Goal: Subscribe to service/newsletter

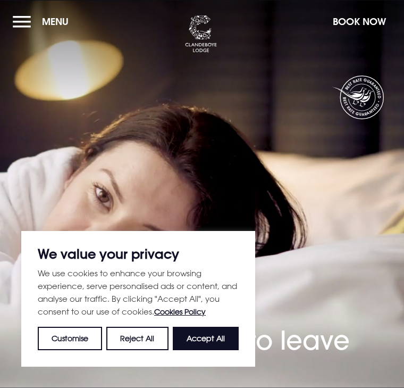
click at [213, 339] on button "Accept All" at bounding box center [206, 338] width 66 height 23
checkbox input "true"
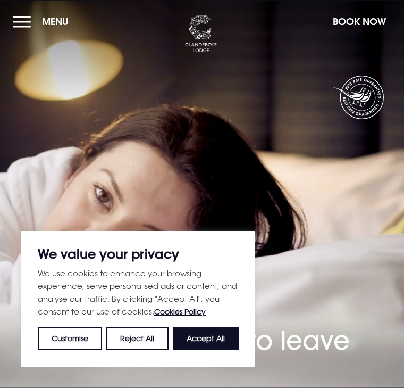
checkbox input "true"
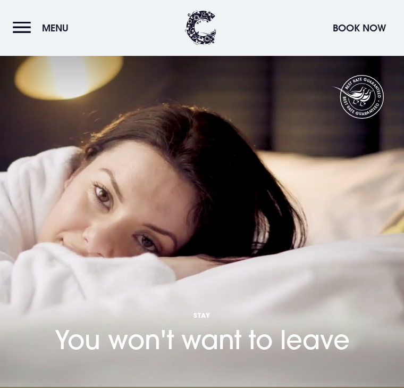
scroll to position [5525, 0]
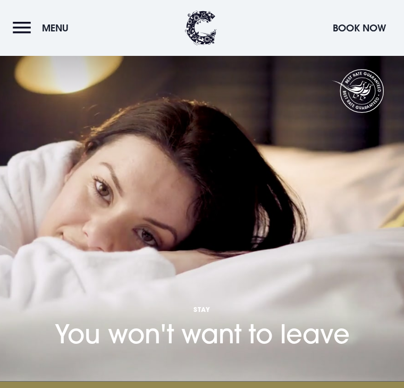
scroll to position [3, 0]
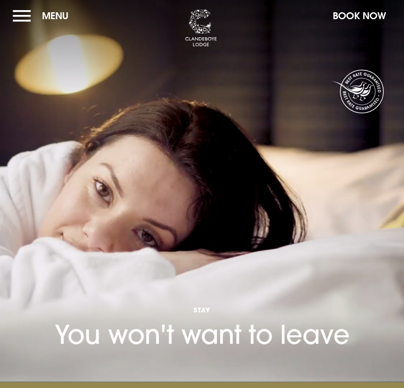
scroll to position [3, 0]
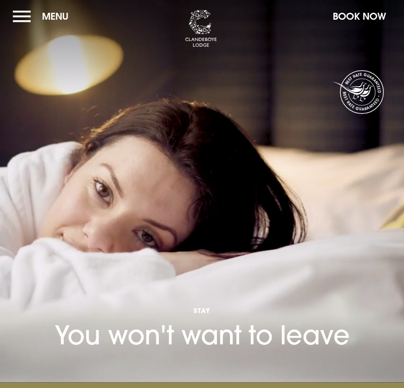
click at [304, 237] on div "Stay You won't want to leave Check In Check Out Mon Tue Wed Thur Fri Sat Sun Mo…" at bounding box center [202, 274] width 392 height 166
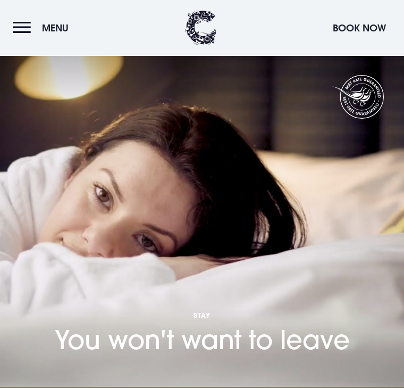
scroll to position [0, 0]
click at [34, 29] on button "Menu" at bounding box center [43, 27] width 61 height 23
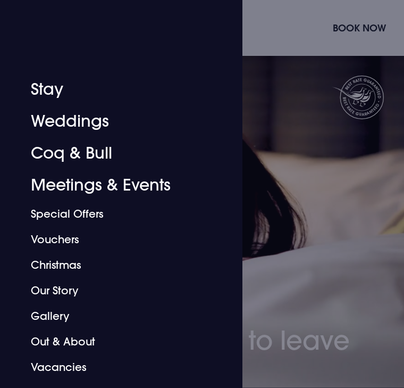
scroll to position [179, 0]
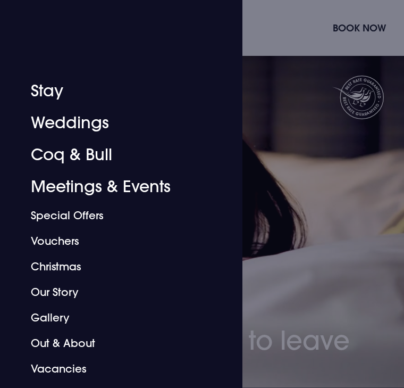
click at [99, 220] on link "Special Offers" at bounding box center [115, 216] width 168 height 26
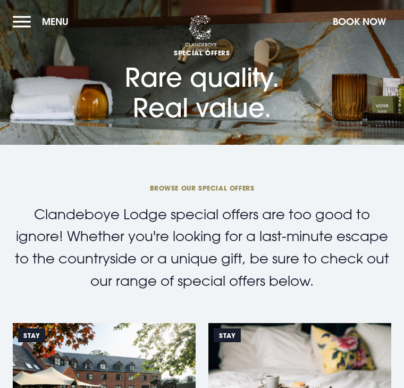
checkbox input "true"
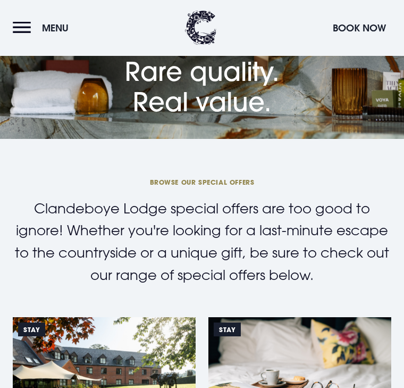
scroll to position [1752, 0]
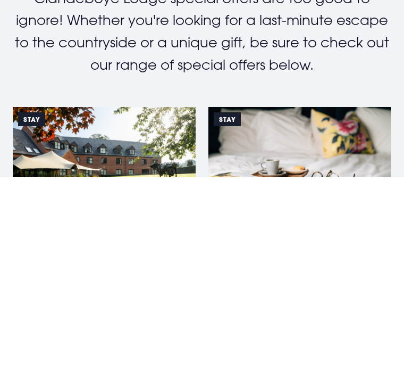
type input "srcherry35@yahoo.co.u"
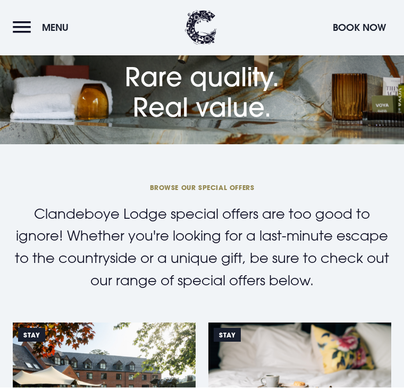
scroll to position [0, 0]
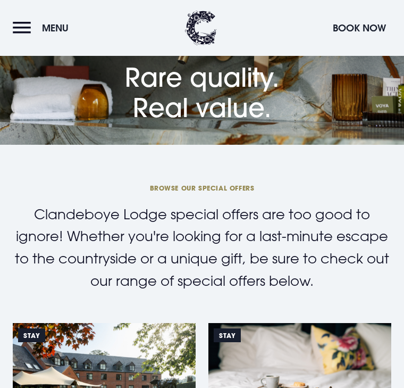
type input "srcherry35@yahoo.co.uk"
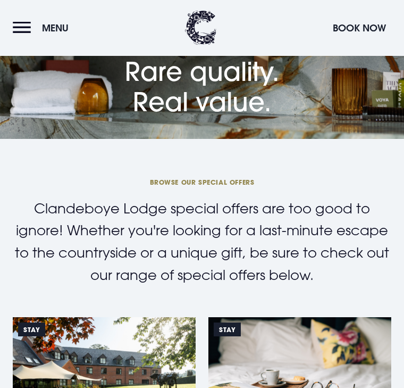
scroll to position [3, 0]
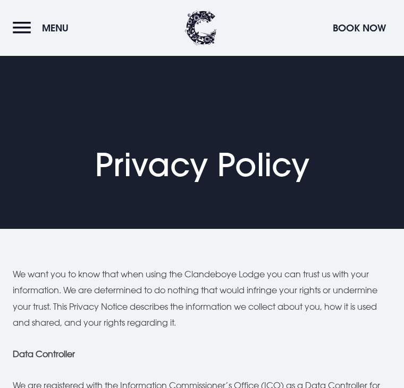
scroll to position [3141, 0]
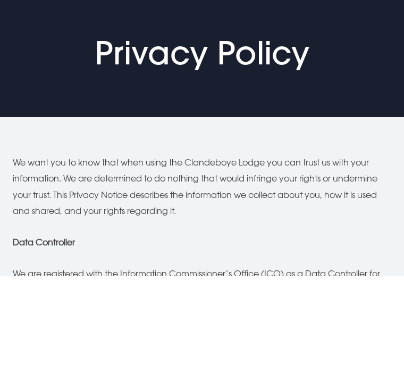
type input "[EMAIL_ADDRESS][DOMAIN_NAME]"
